Goal: Find specific page/section: Find specific page/section

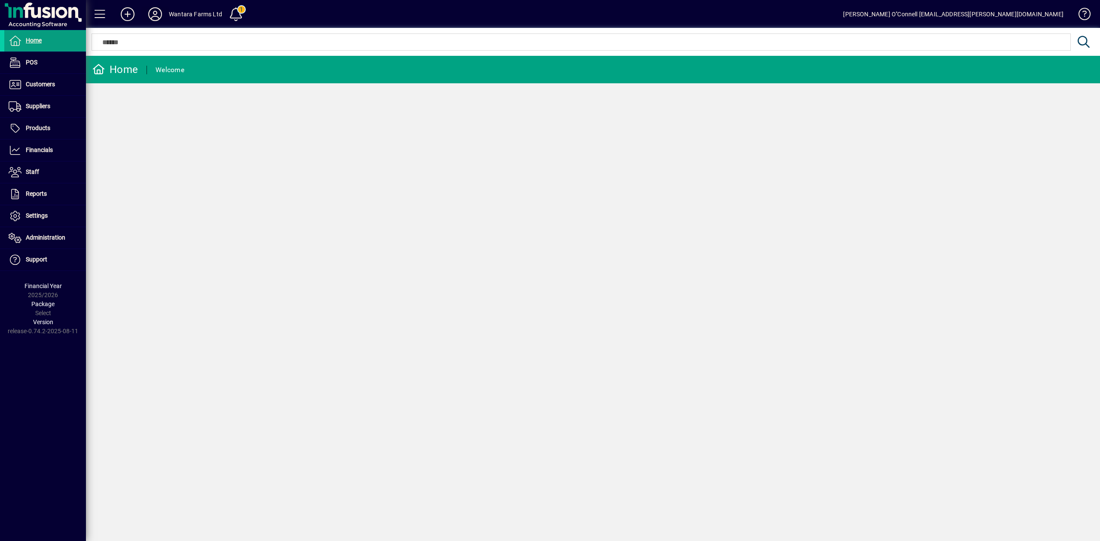
click at [159, 17] on icon at bounding box center [154, 14] width 17 height 14
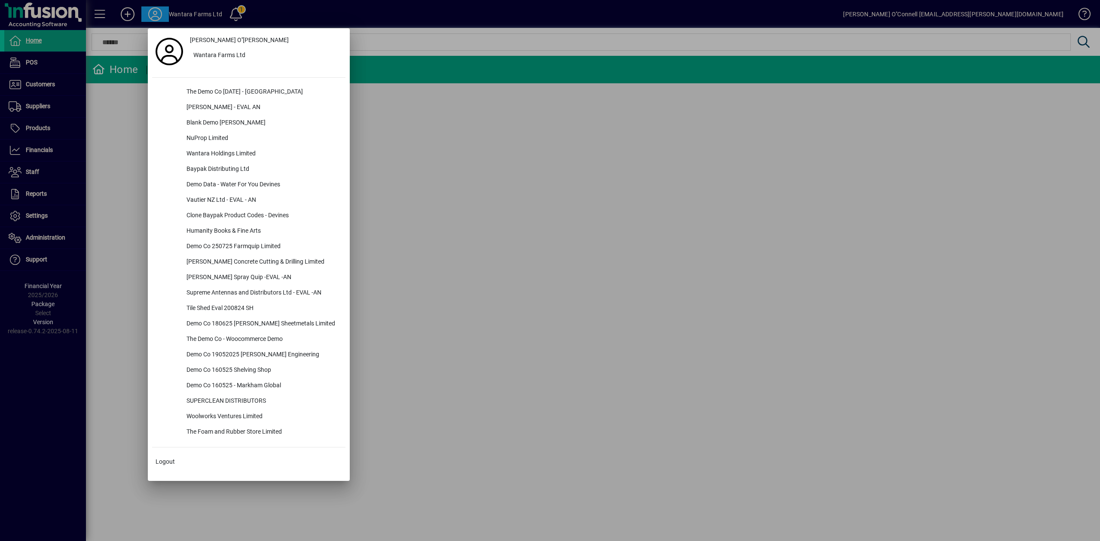
click at [333, 12] on div at bounding box center [550, 270] width 1100 height 541
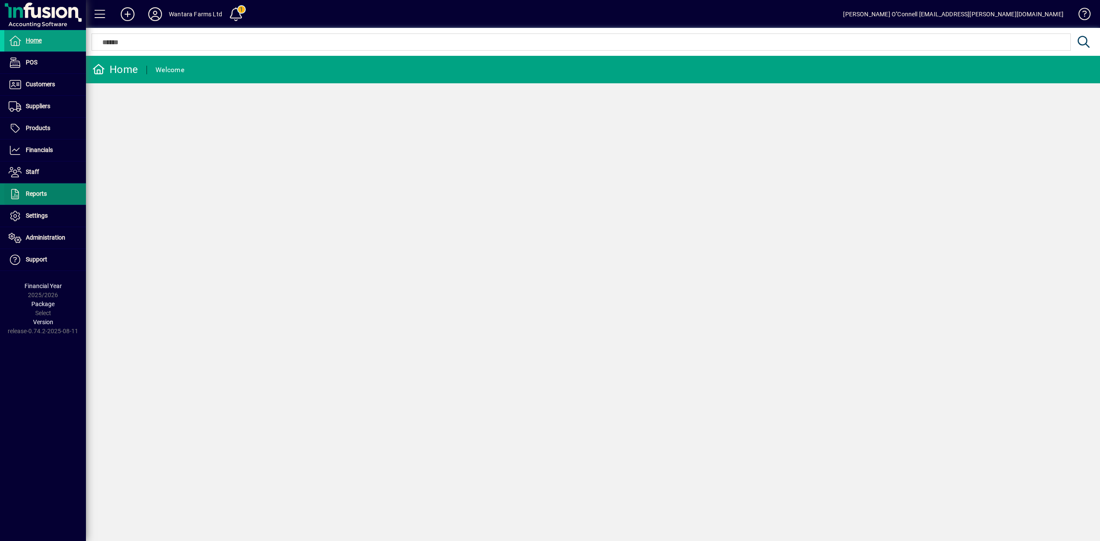
click at [40, 191] on span "Reports" at bounding box center [36, 193] width 21 height 7
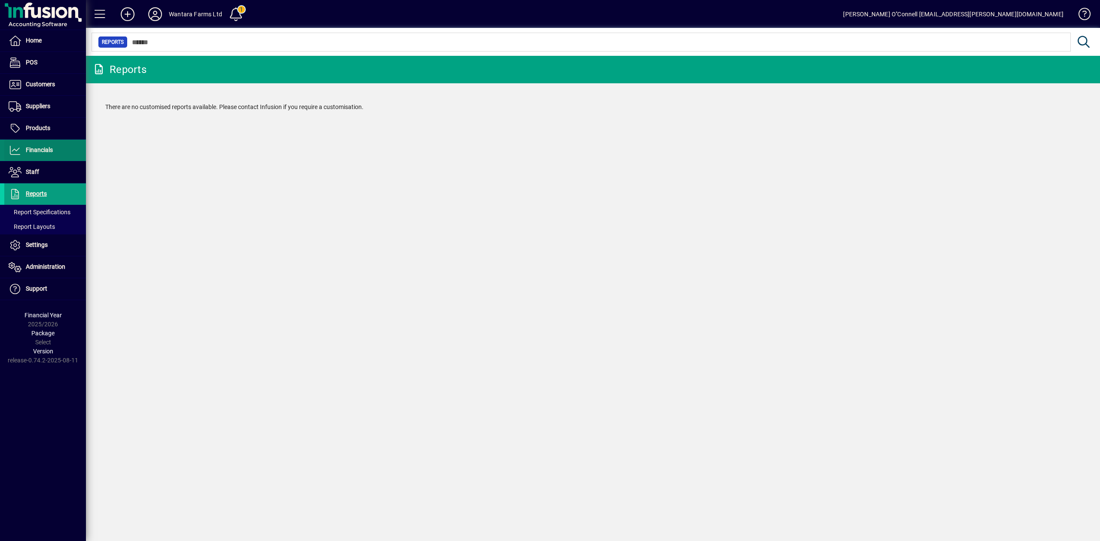
click at [37, 146] on span "Financials" at bounding box center [28, 150] width 49 height 10
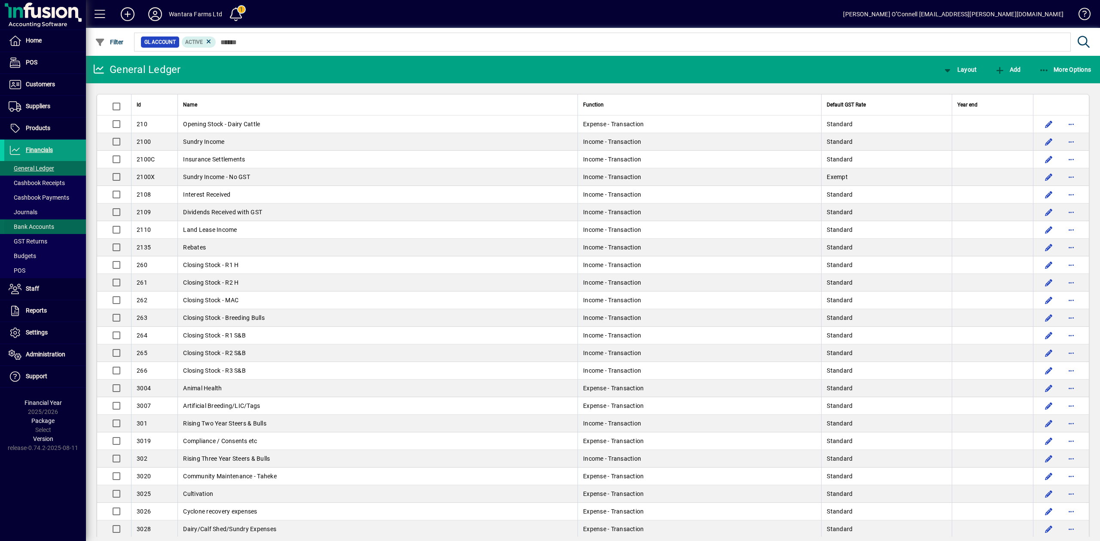
click at [41, 226] on span "Bank Accounts" at bounding box center [32, 226] width 46 height 7
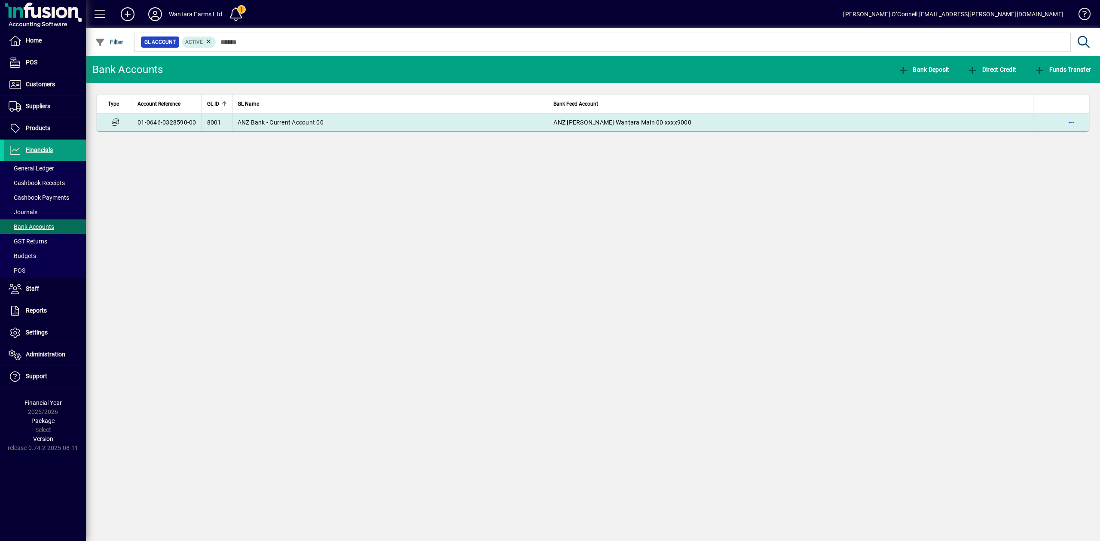
click at [208, 125] on span "8001" at bounding box center [214, 122] width 14 height 7
